Goal: Information Seeking & Learning: Learn about a topic

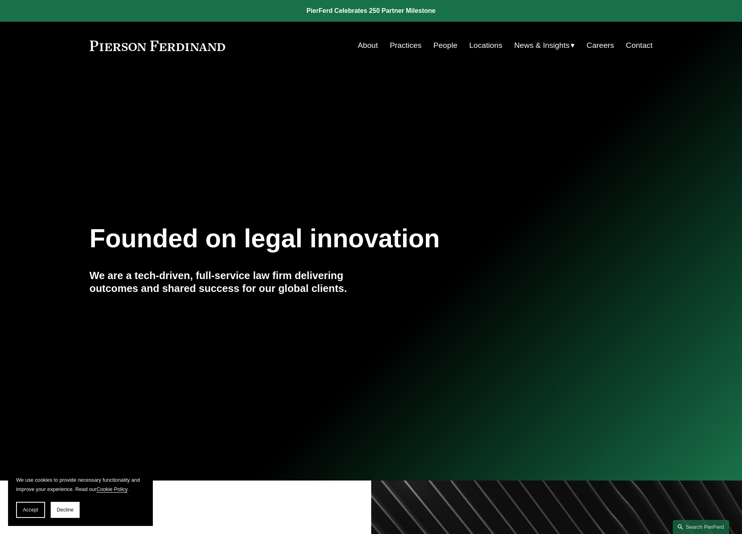
click at [398, 45] on link "Practices" at bounding box center [406, 45] width 32 height 15
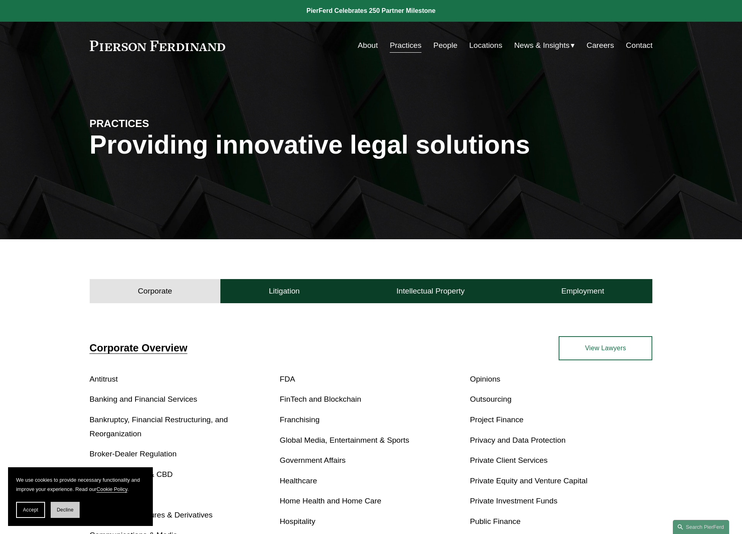
click at [69, 509] on span "Decline" at bounding box center [65, 510] width 17 height 6
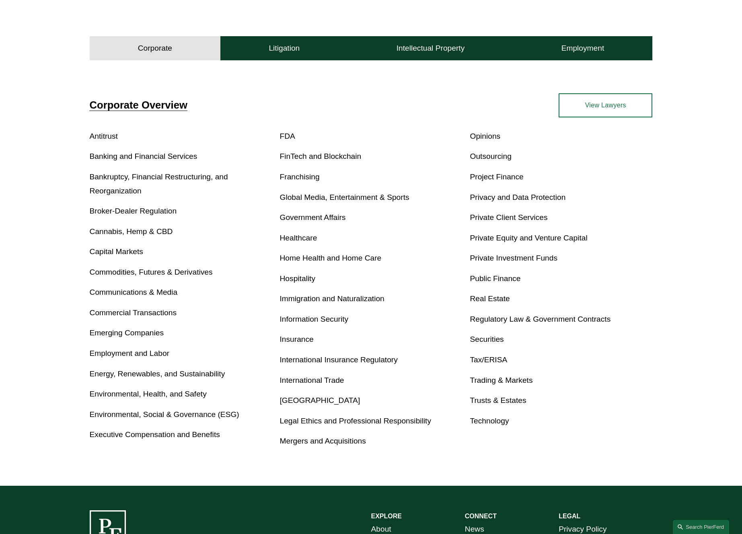
scroll to position [245, 0]
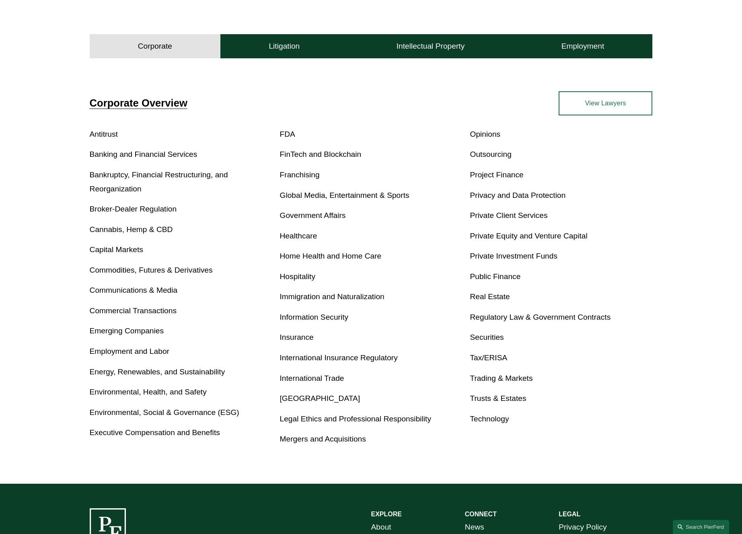
click at [528, 197] on link "Privacy and Data Protection" at bounding box center [518, 195] width 96 height 8
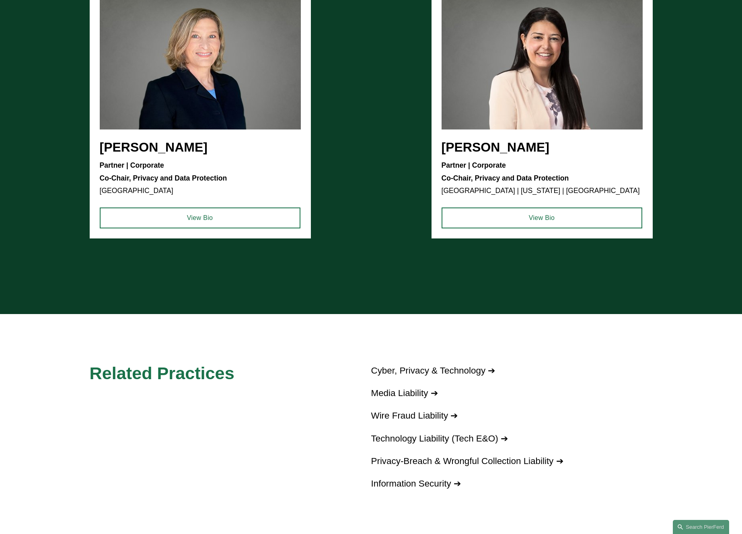
scroll to position [687, 0]
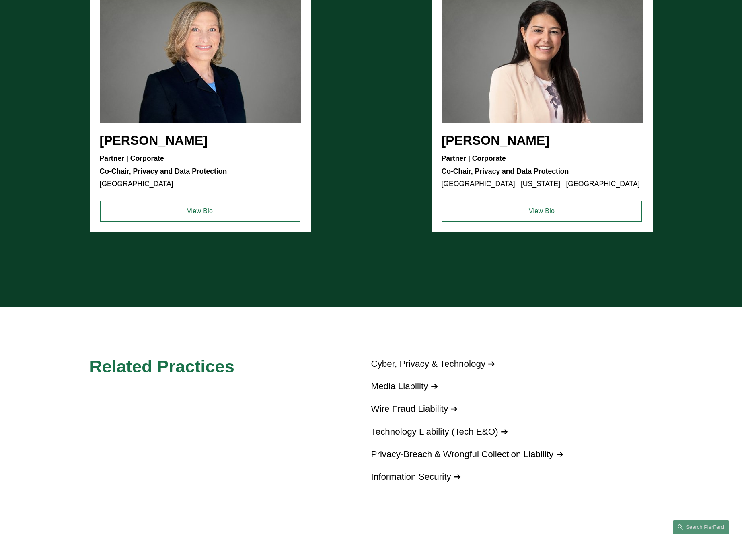
click at [392, 364] on link "Cyber, Privacy & Technology ➔" at bounding box center [433, 364] width 124 height 10
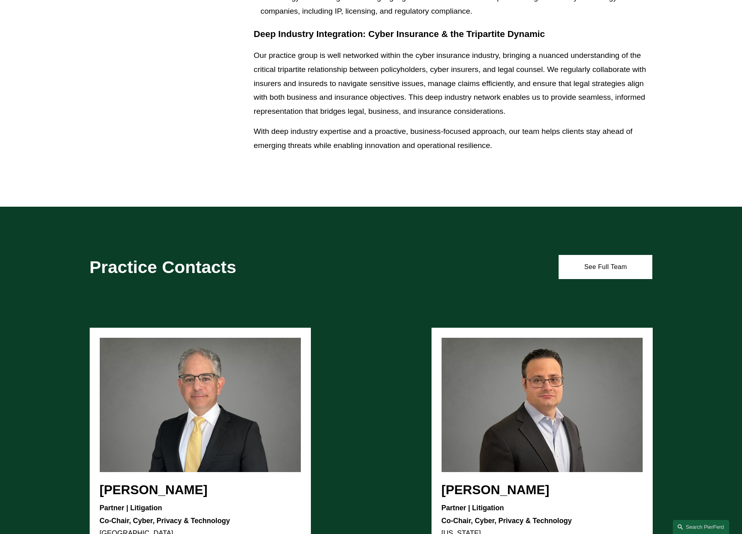
scroll to position [697, 0]
